Goal: Find specific page/section: Find specific page/section

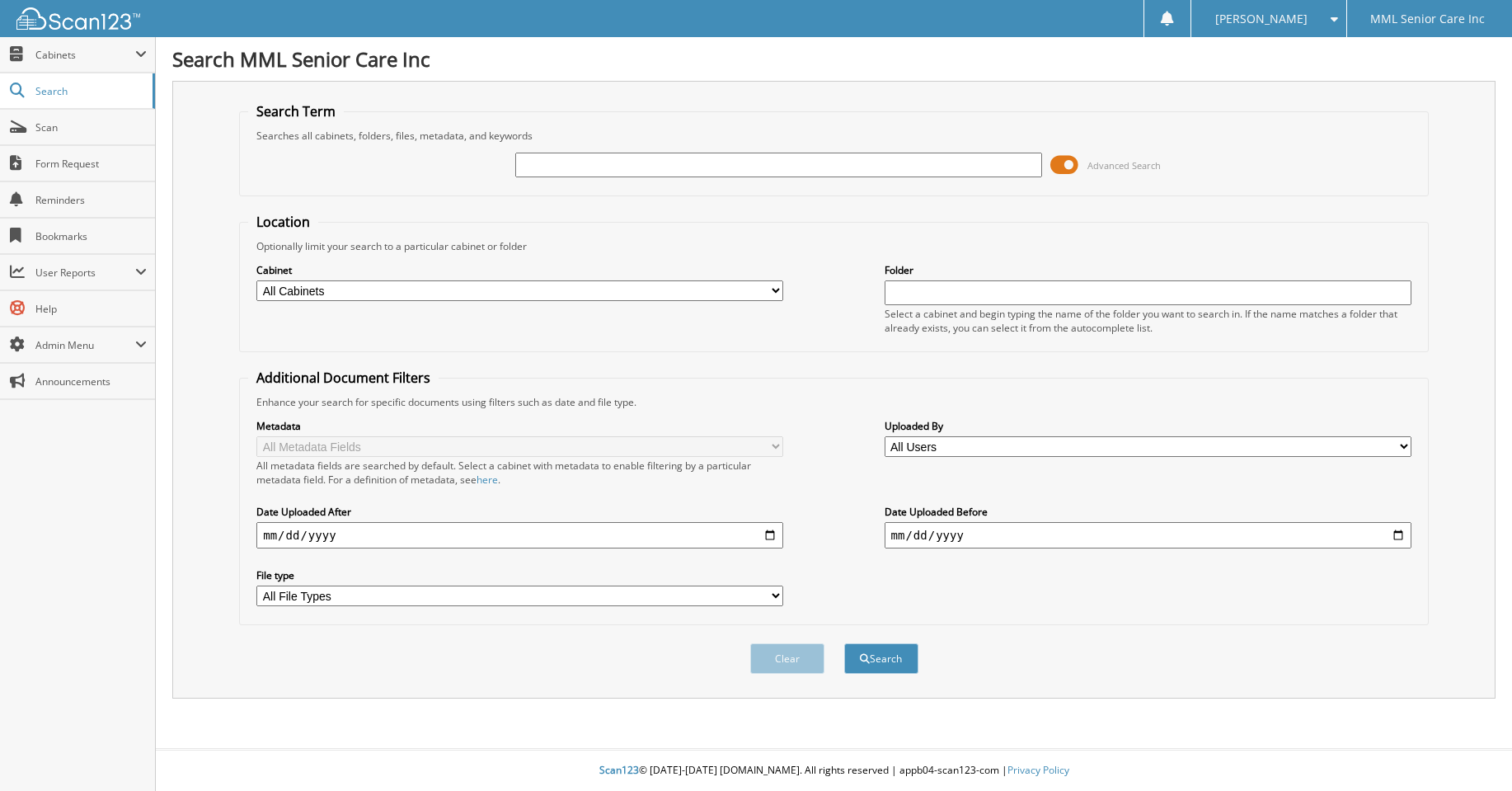
click at [815, 165] on input "text" at bounding box center [778, 165] width 527 height 25
drag, startPoint x: 611, startPoint y: 165, endPoint x: 918, endPoint y: 173, distance: 307.1
click at [918, 173] on input "Kimberley Walker<perchbass87@outlook.com>" at bounding box center [778, 165] width 527 height 25
type input "[PERSON_NAME]"
click at [844, 643] on button "Search" at bounding box center [881, 658] width 74 height 31
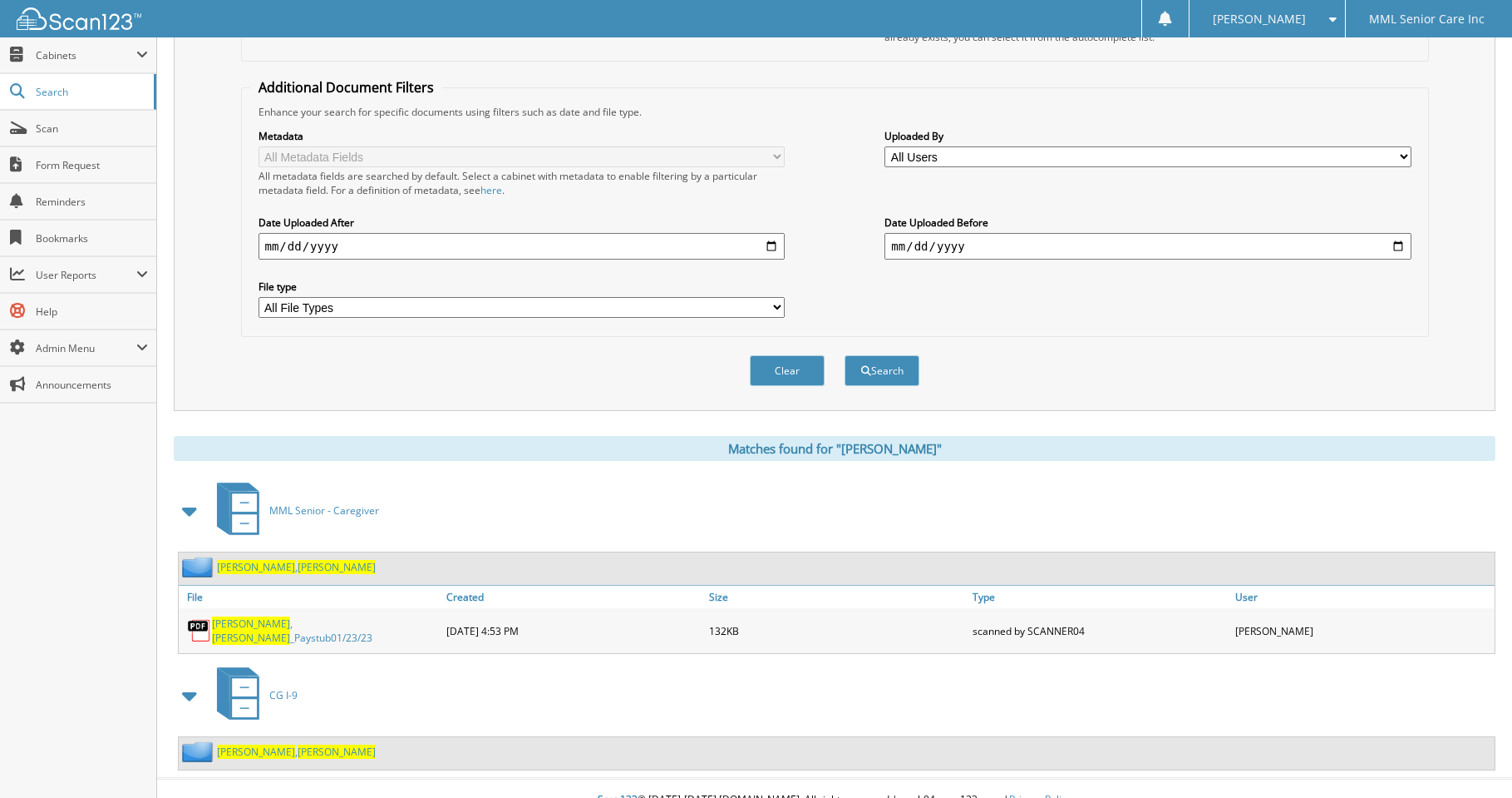
scroll to position [313, 0]
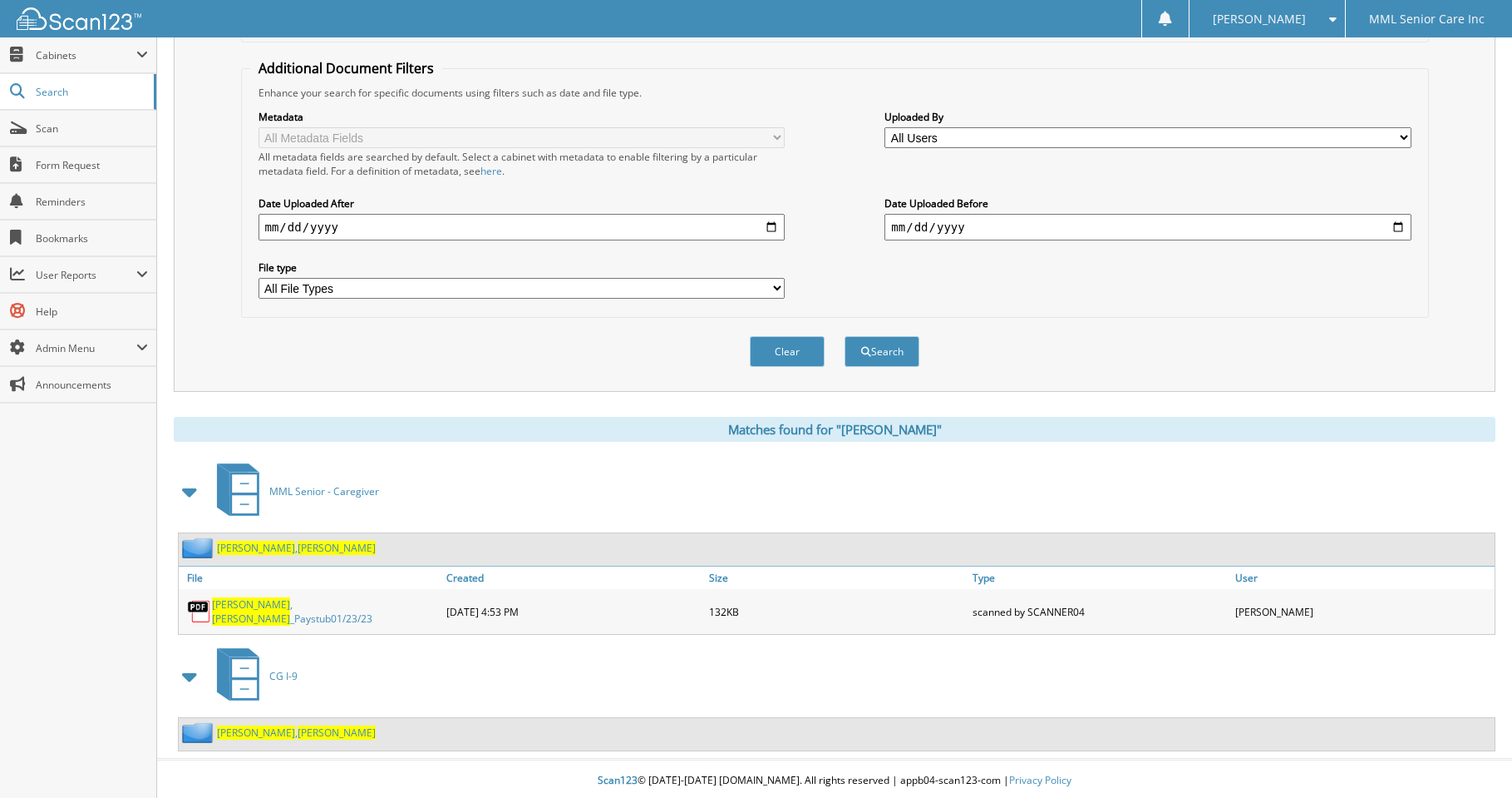
click at [298, 729] on span "[PERSON_NAME]" at bounding box center [337, 732] width 78 height 14
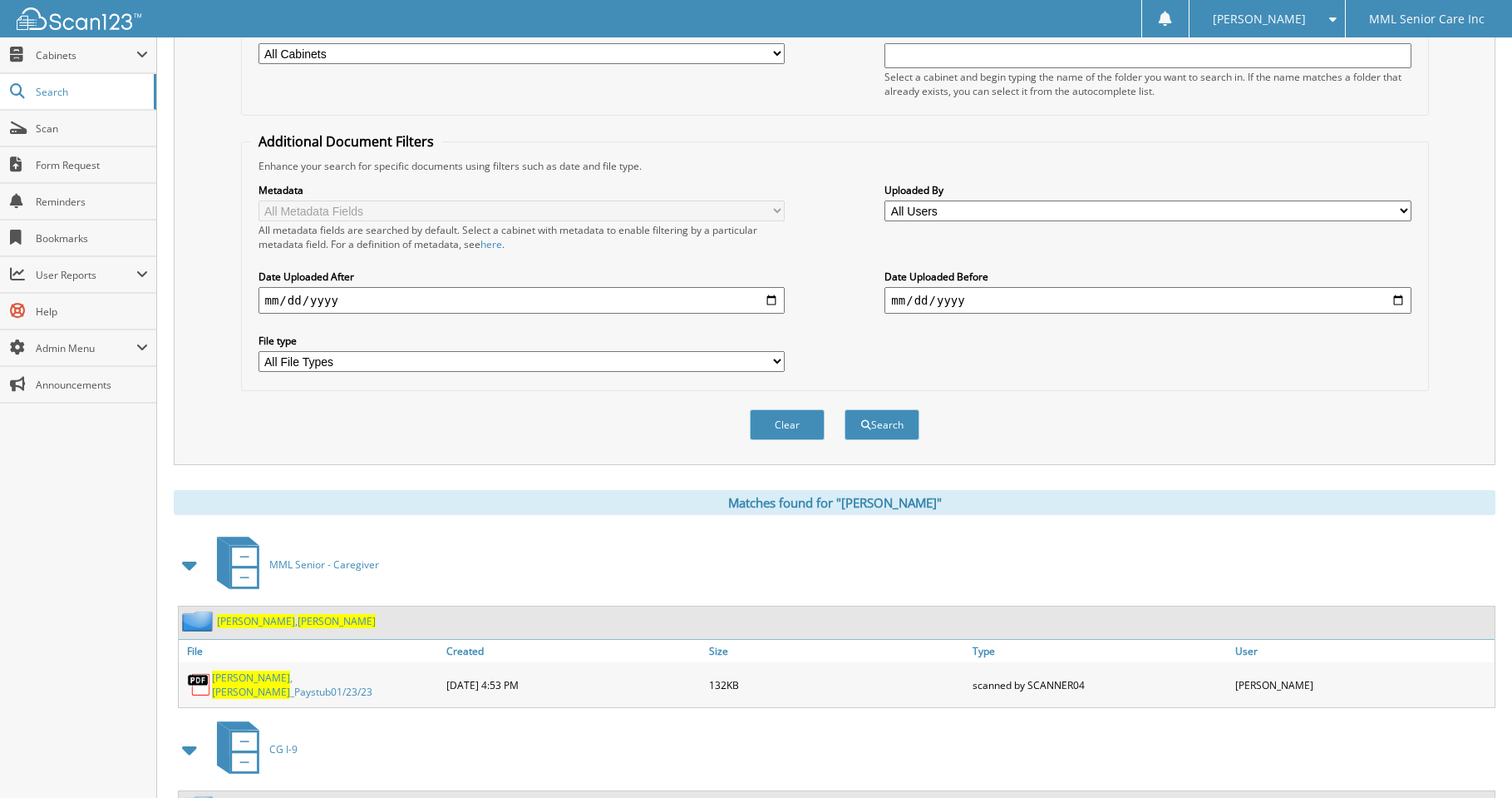
scroll to position [313, 0]
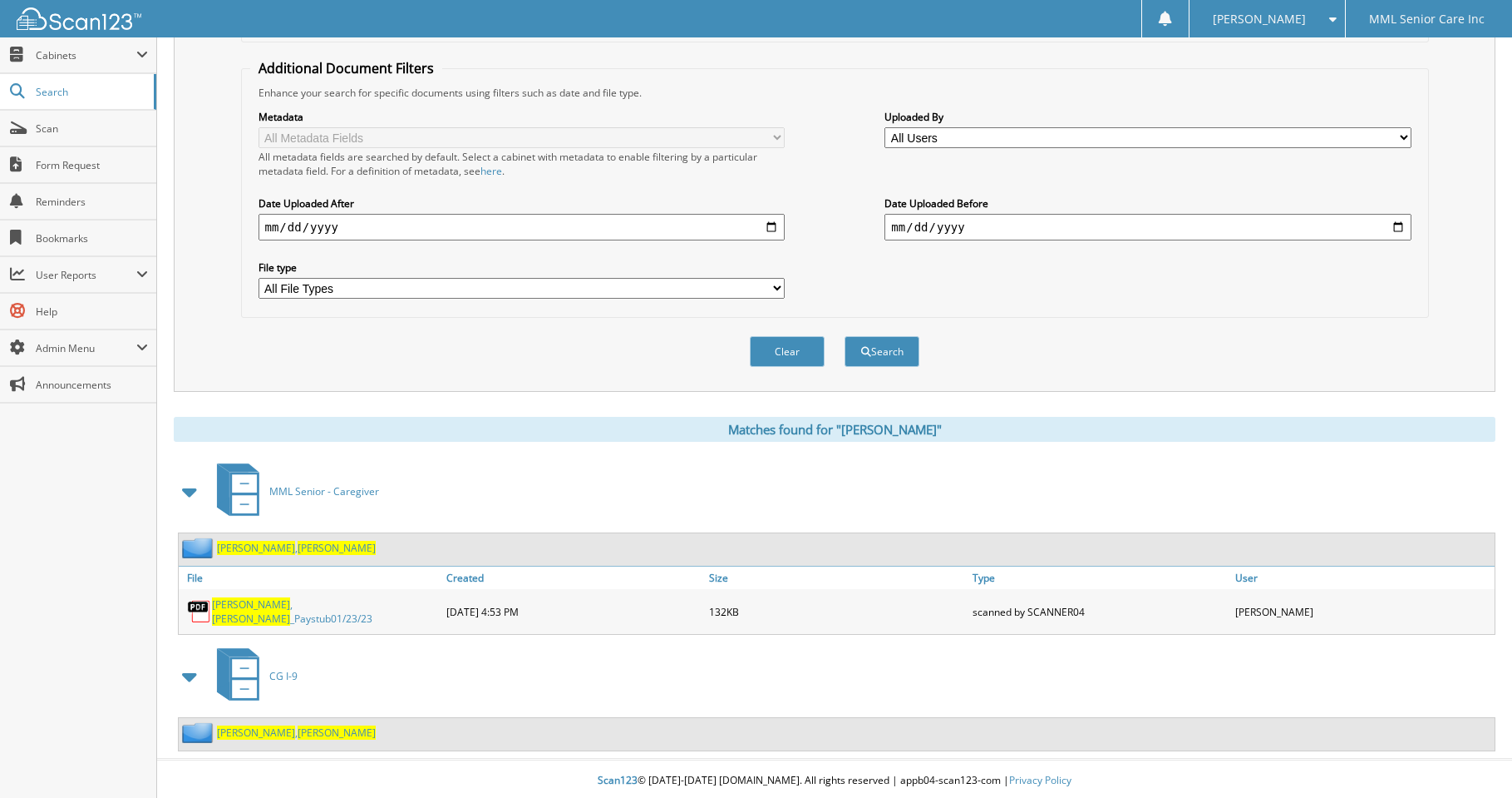
click at [298, 545] on span "[PERSON_NAME]" at bounding box center [337, 548] width 78 height 14
